Goal: Find specific page/section: Find specific page/section

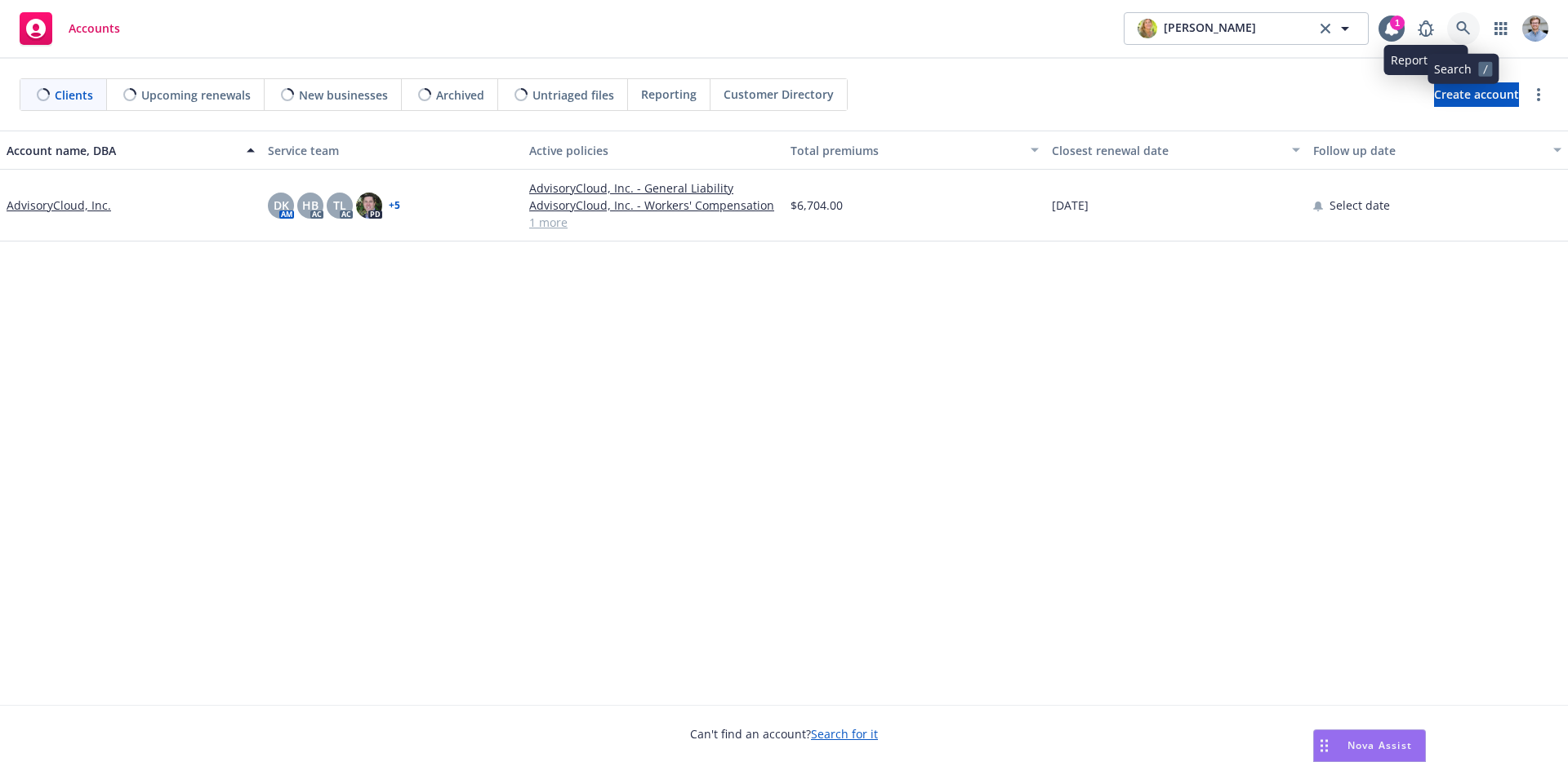
click at [1450, 29] on link at bounding box center [1463, 28] width 33 height 33
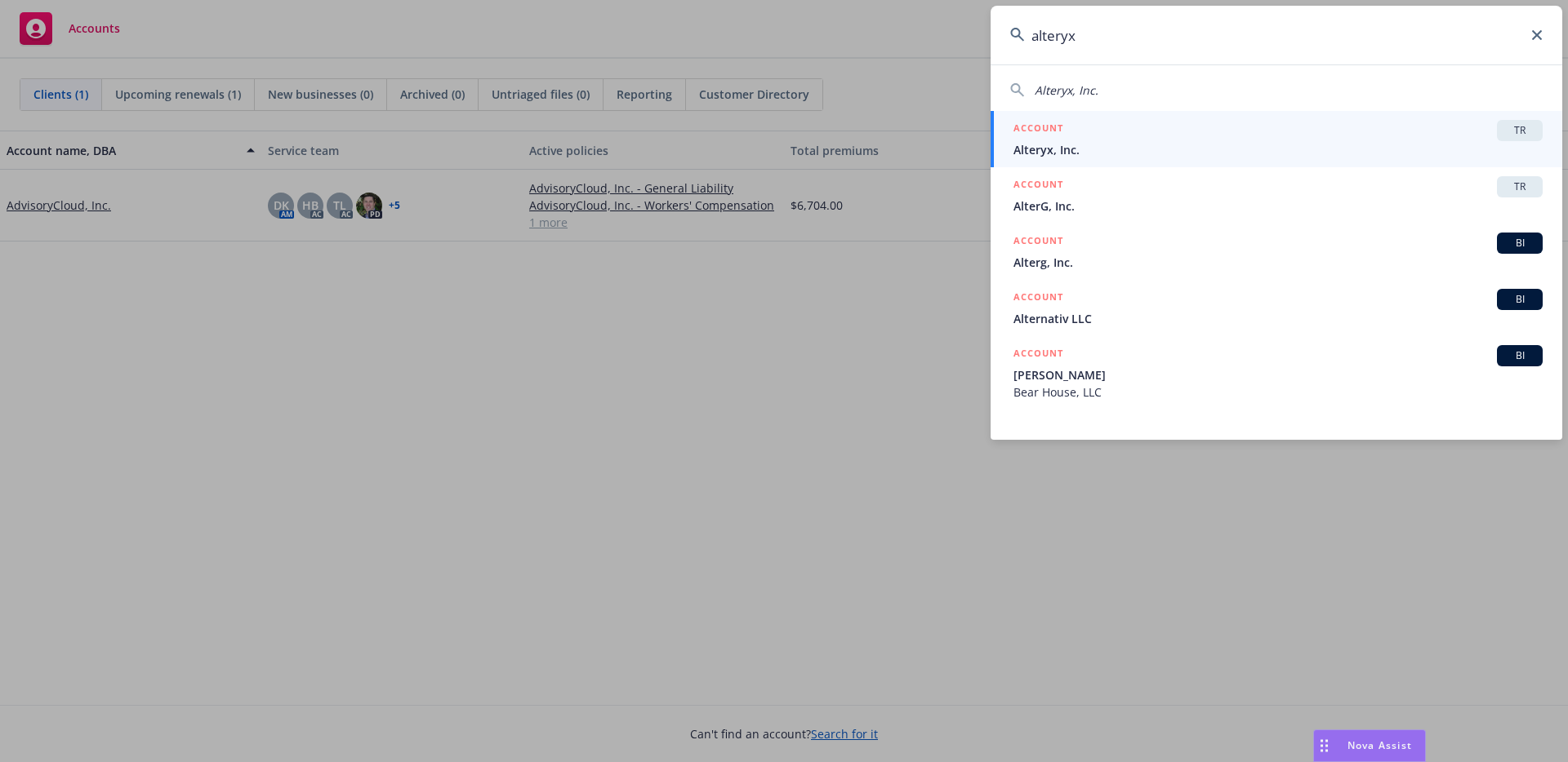
type input "alteryx"
click at [1421, 146] on span "Alteryx, Inc." at bounding box center [1278, 149] width 530 height 17
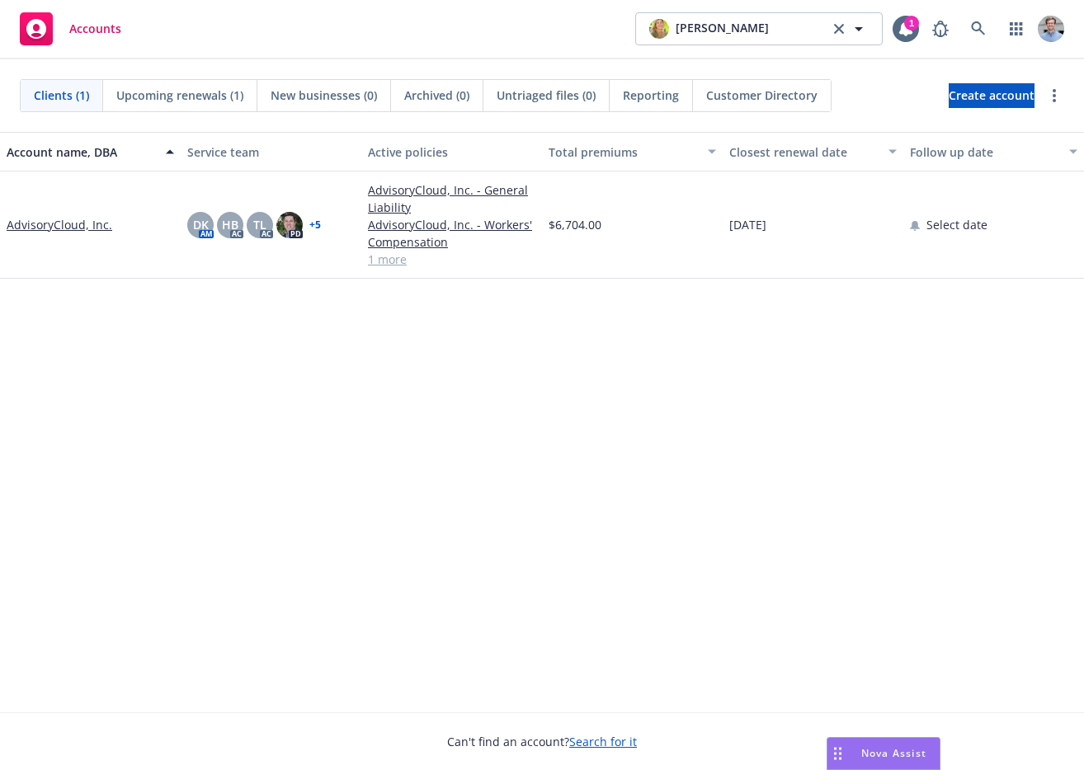
click at [45, 223] on link "AdvisoryCloud, Inc." at bounding box center [60, 224] width 106 height 17
